Goal: Find specific page/section: Find specific page/section

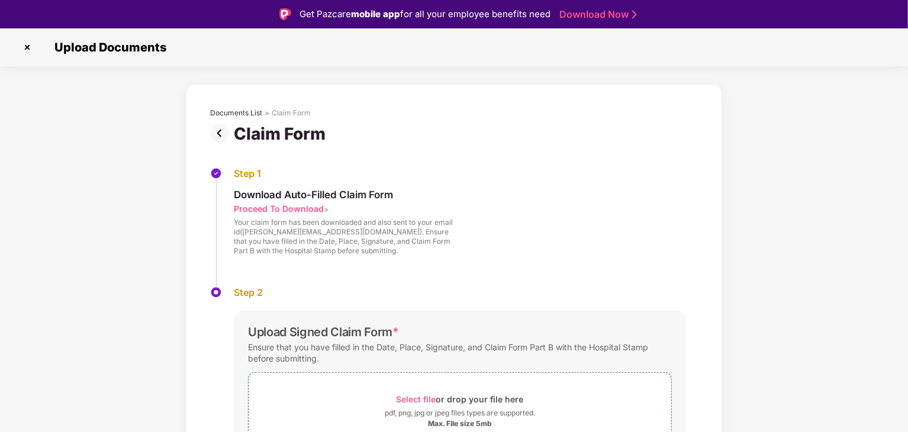
click at [582, 92] on div "Documents List > Claim Form Claim Form" at bounding box center [453, 117] width 523 height 53
click at [25, 50] on img at bounding box center [27, 47] width 19 height 19
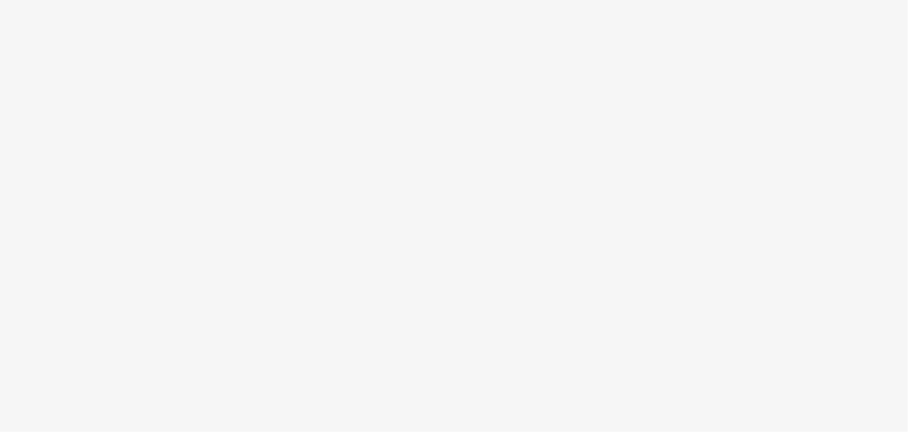
click at [280, 149] on body at bounding box center [454, 216] width 908 height 432
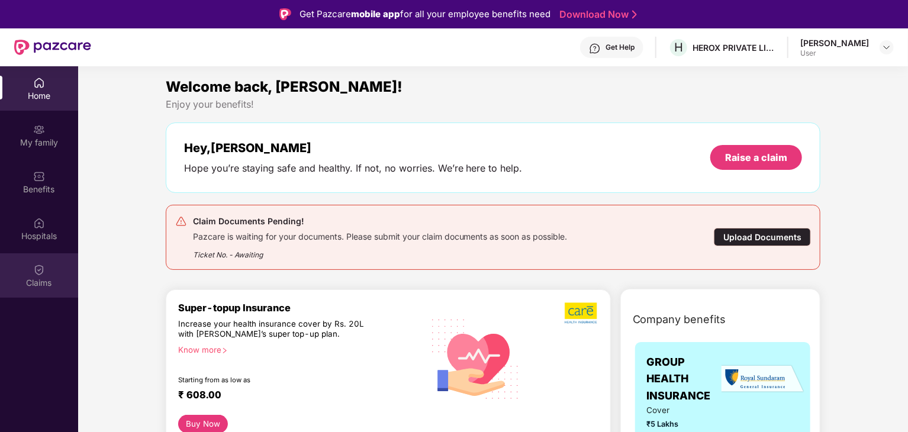
click at [48, 274] on div "Claims" at bounding box center [39, 275] width 78 height 44
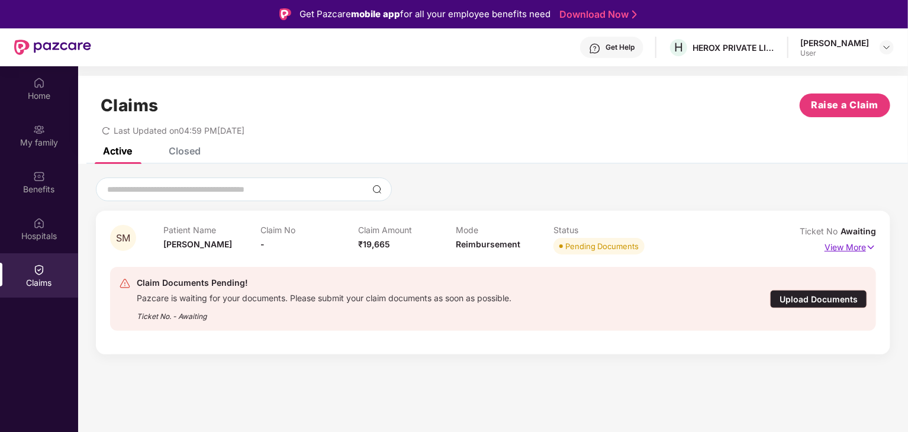
click at [870, 251] on img at bounding box center [871, 247] width 10 height 13
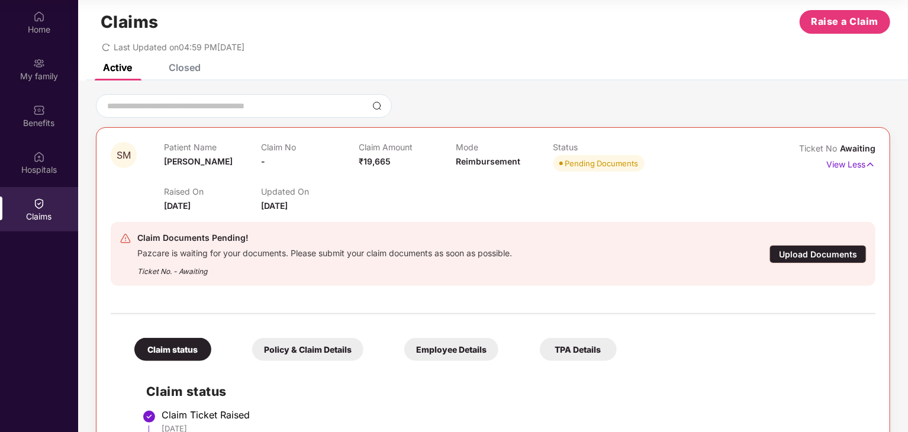
scroll to position [17, 0]
